Goal: Information Seeking & Learning: Learn about a topic

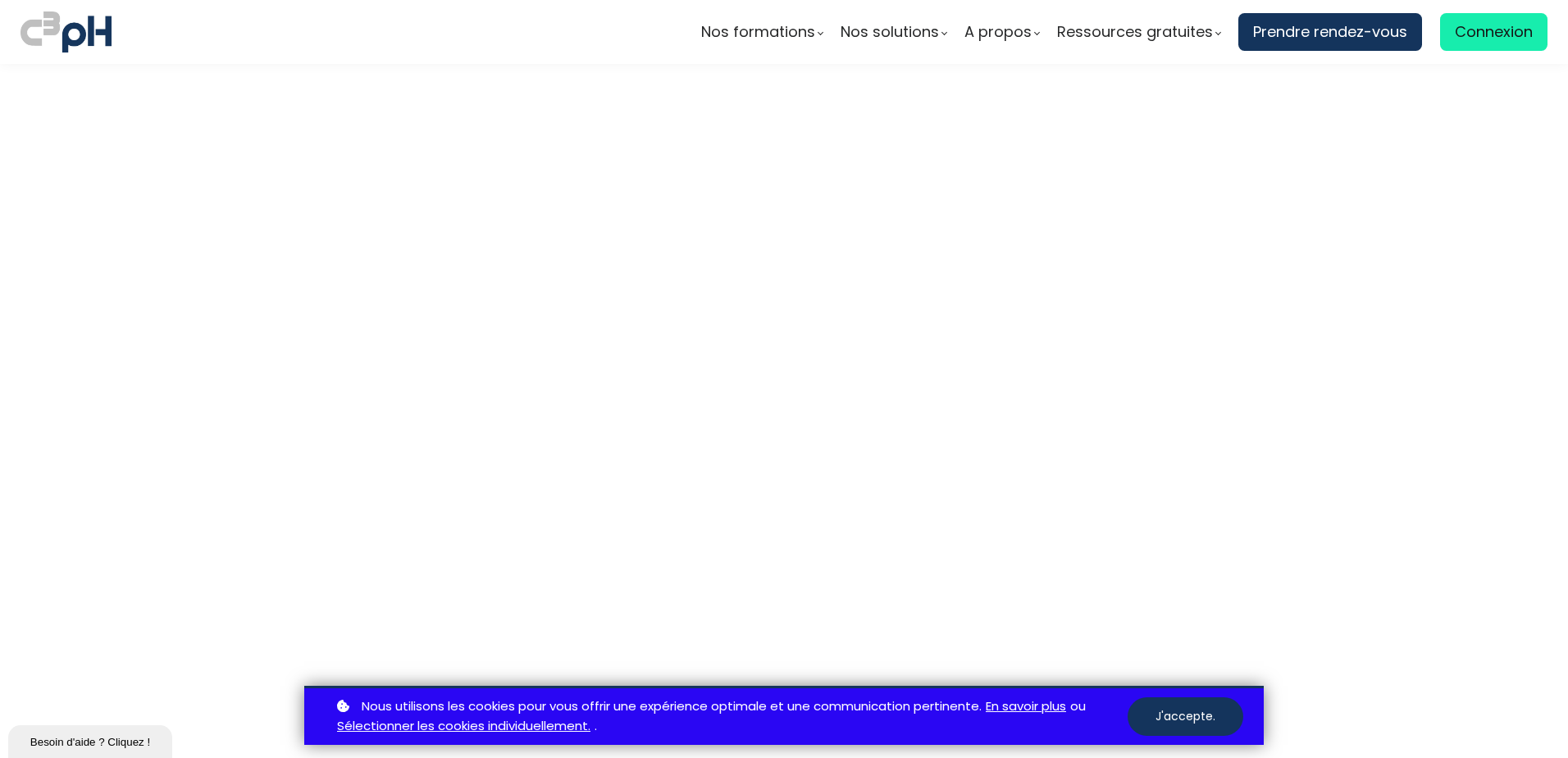
scroll to position [4841, 0]
click at [1174, 709] on button "J'accepte." at bounding box center [1185, 716] width 115 height 39
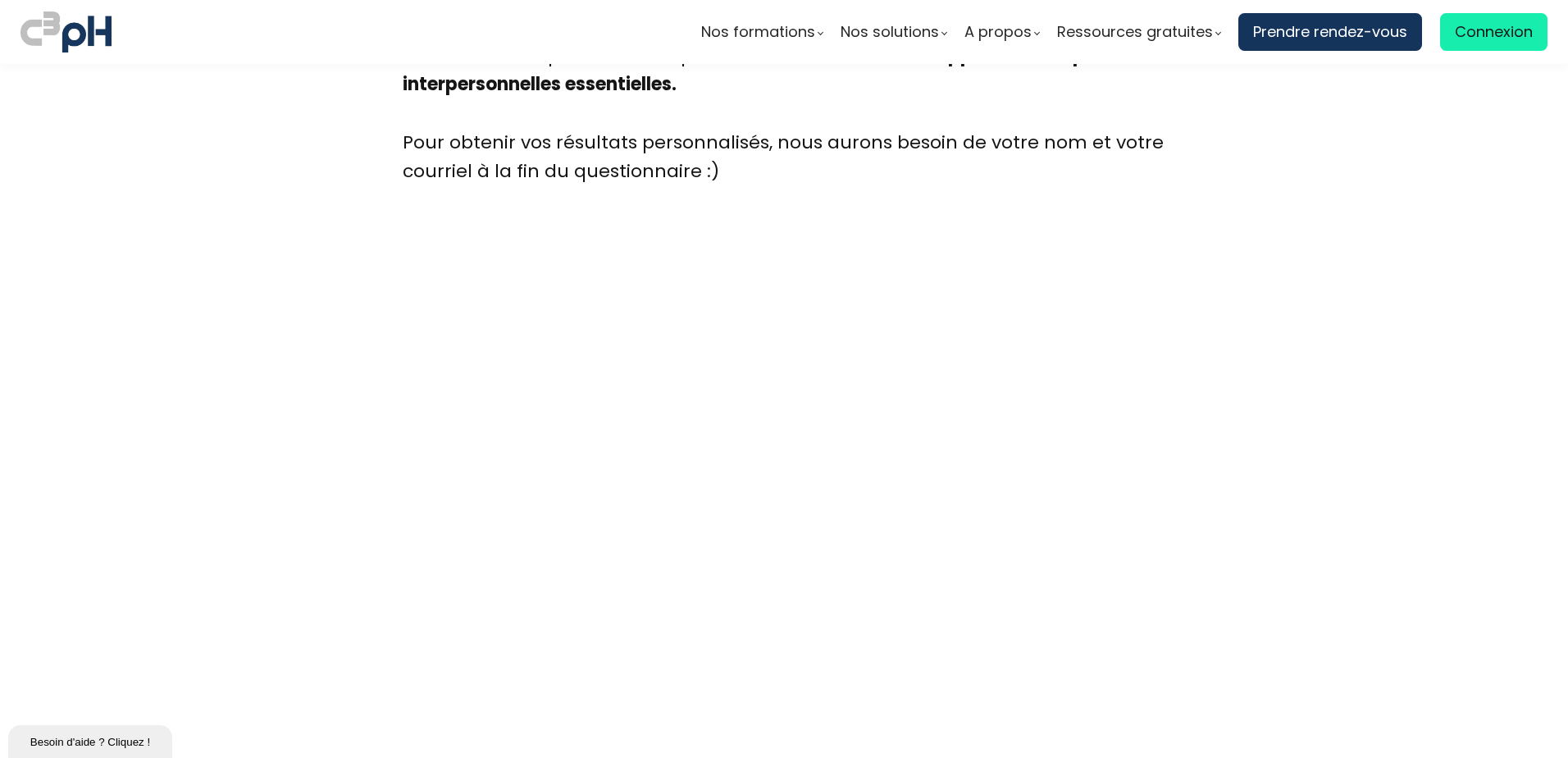
scroll to position [4438, 0]
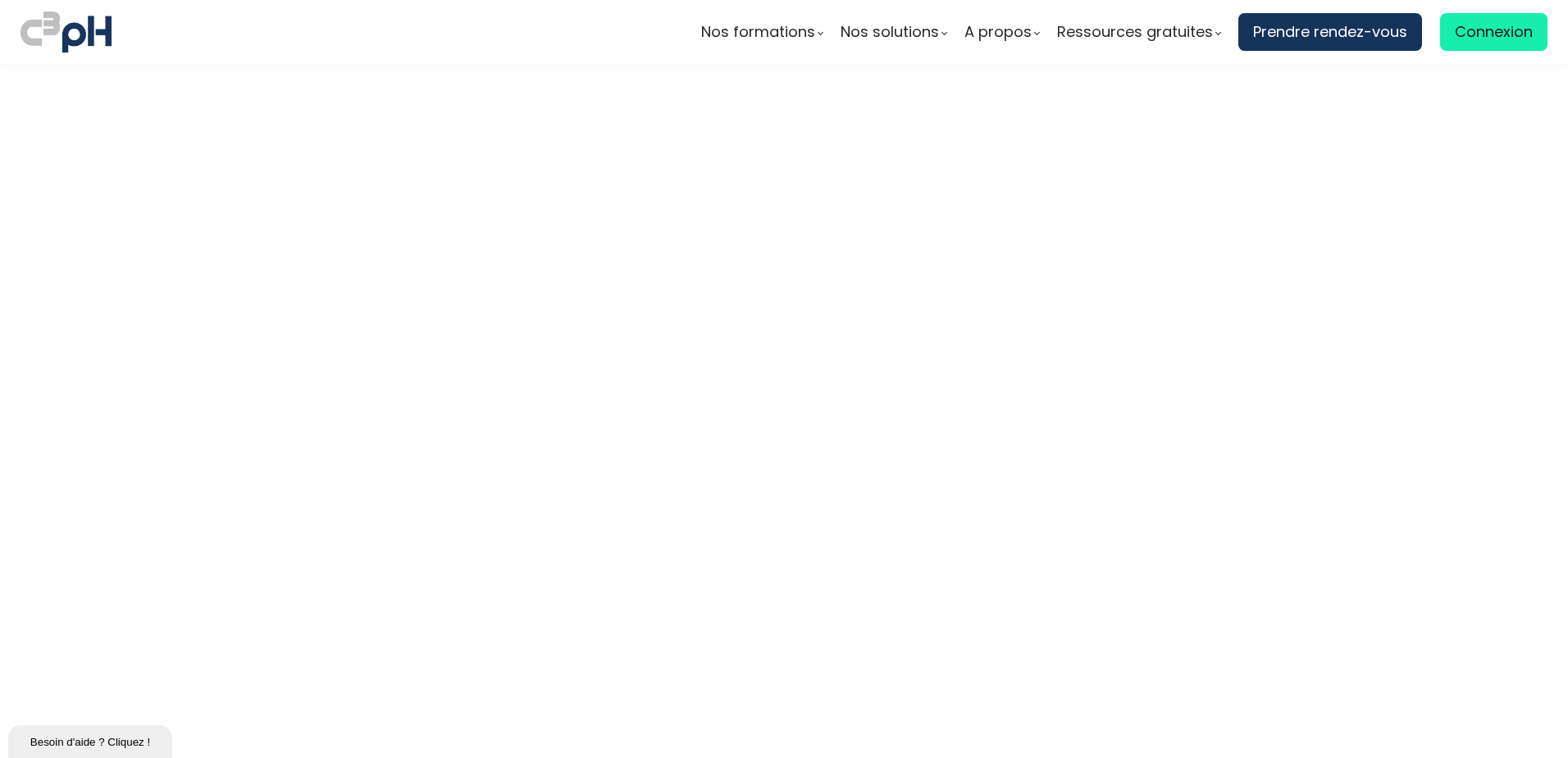
scroll to position [5258, 0]
